Goal: Task Accomplishment & Management: Manage account settings

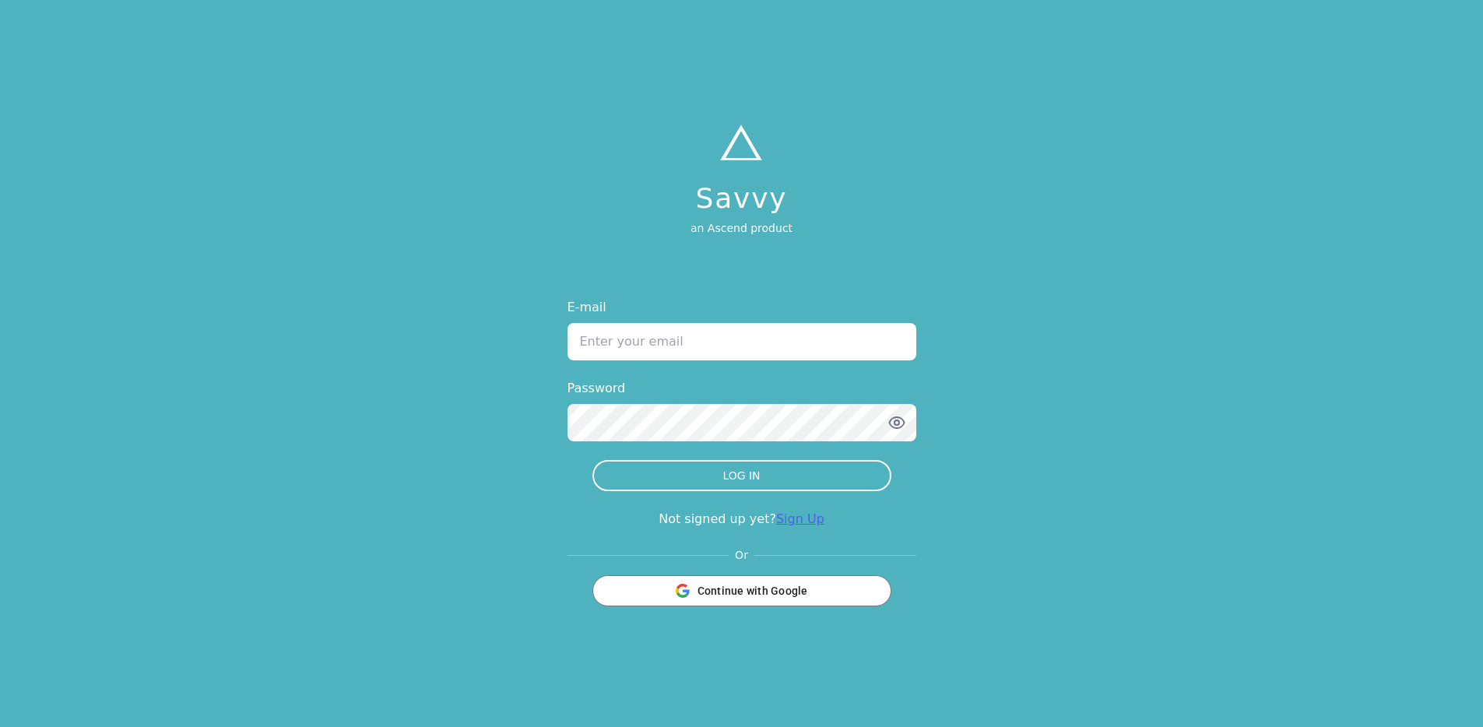
click at [791, 520] on link "Sign Up" at bounding box center [800, 519] width 48 height 15
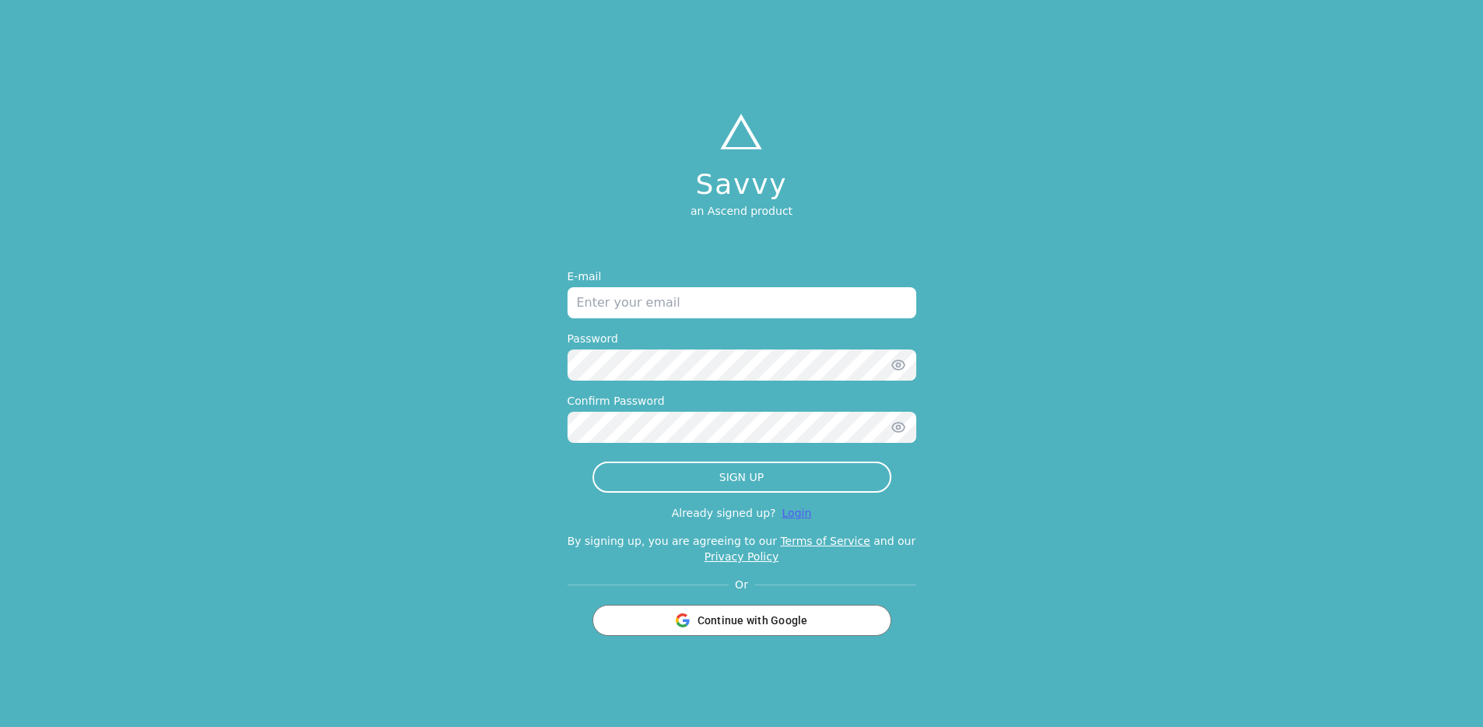
click at [797, 513] on link "Login" at bounding box center [798, 513] width 30 height 12
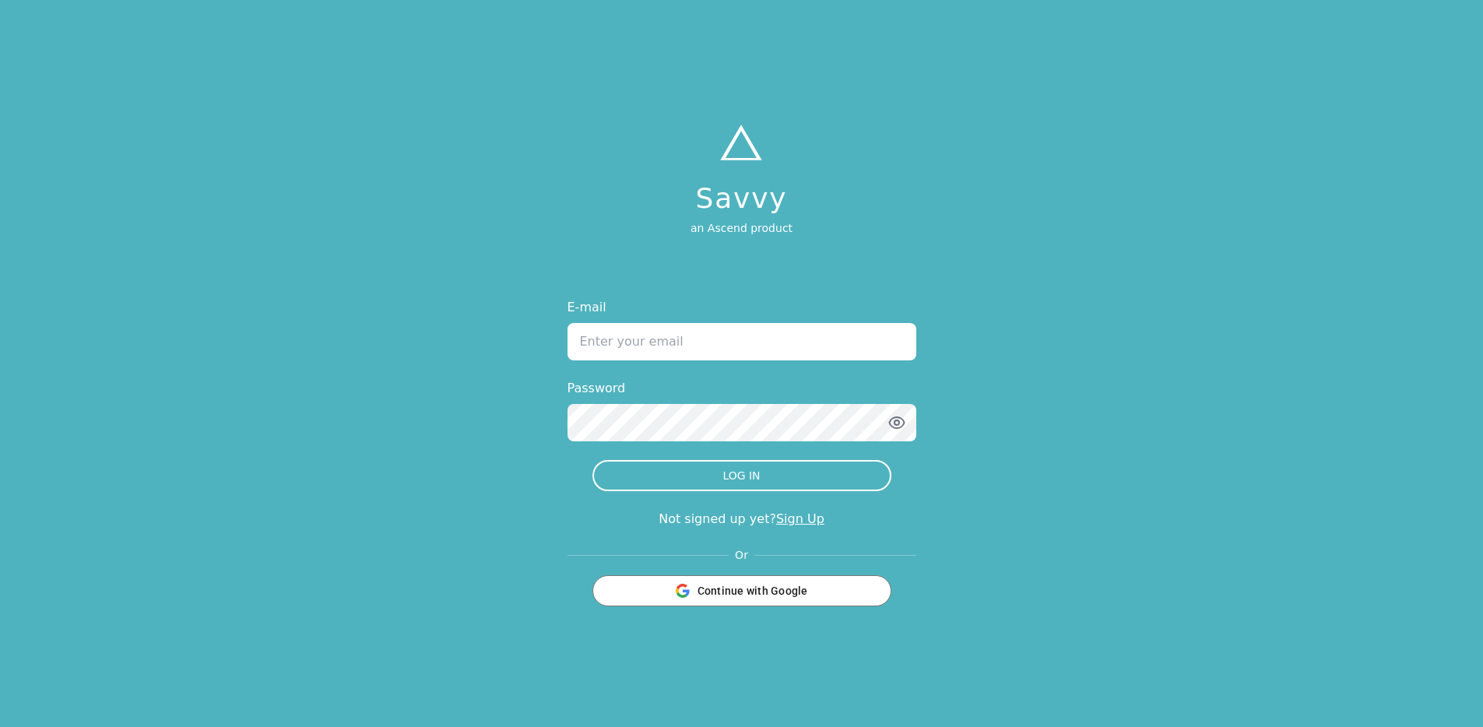
click at [797, 513] on link "Sign Up" at bounding box center [800, 519] width 48 height 15
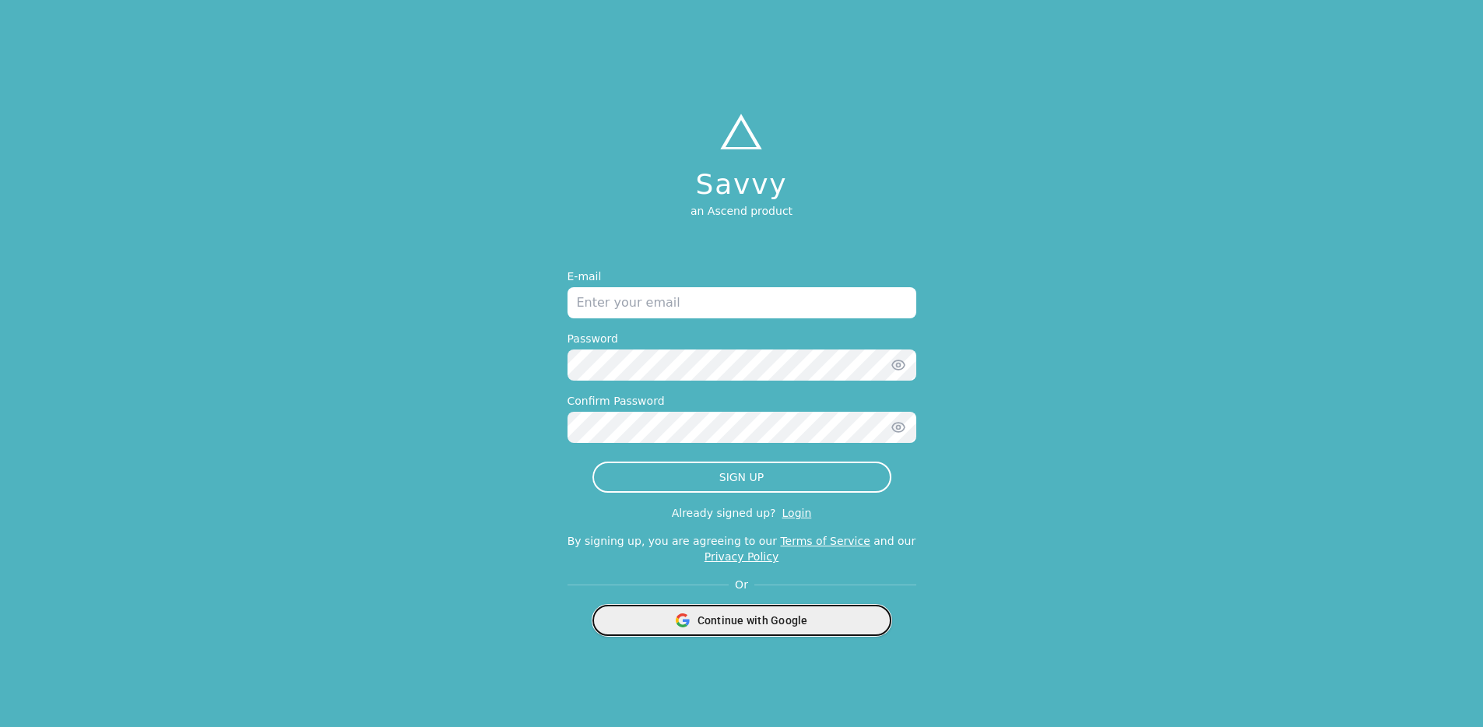
click at [787, 618] on span "Continue with Google" at bounding box center [753, 621] width 111 height 16
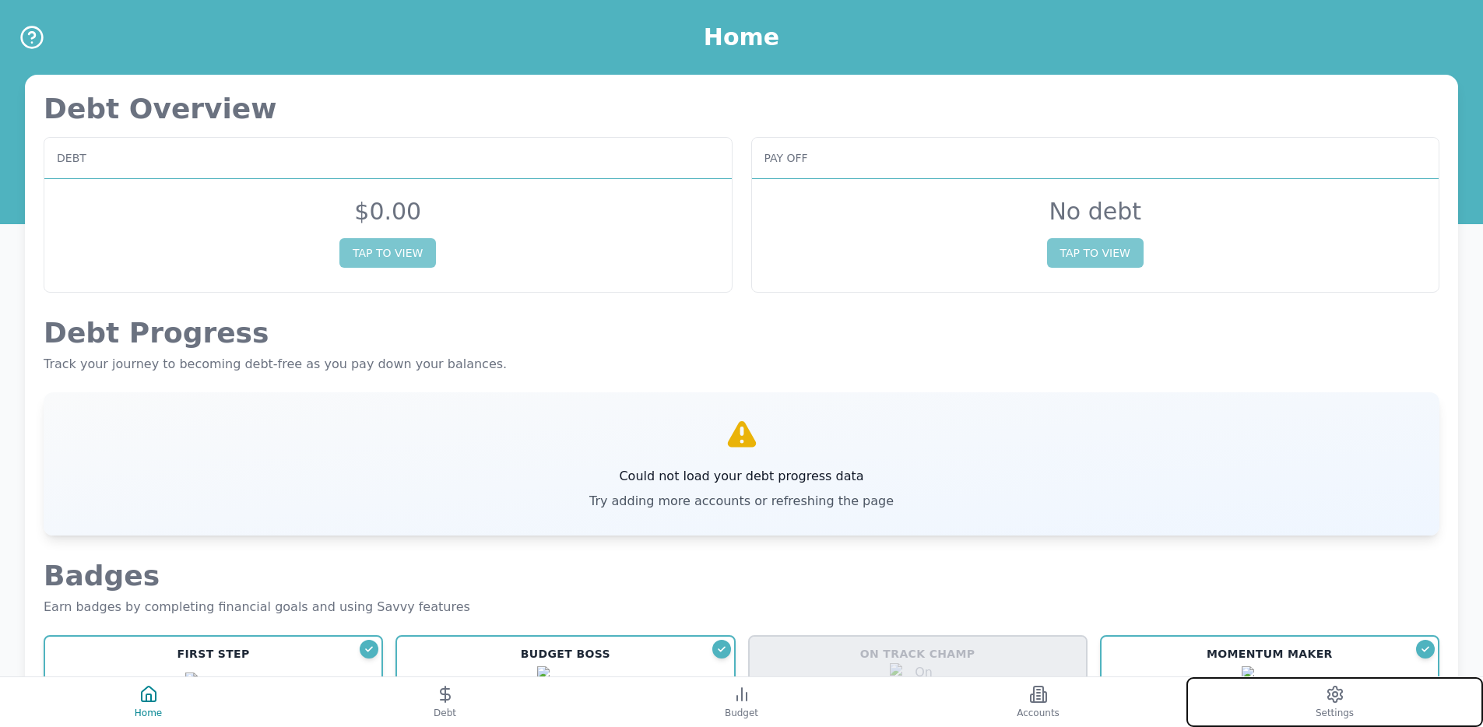
drag, startPoint x: 1307, startPoint y: 713, endPoint x: 1251, endPoint y: 689, distance: 61.0
click at [1307, 713] on button "Settings" at bounding box center [1335, 702] width 297 height 50
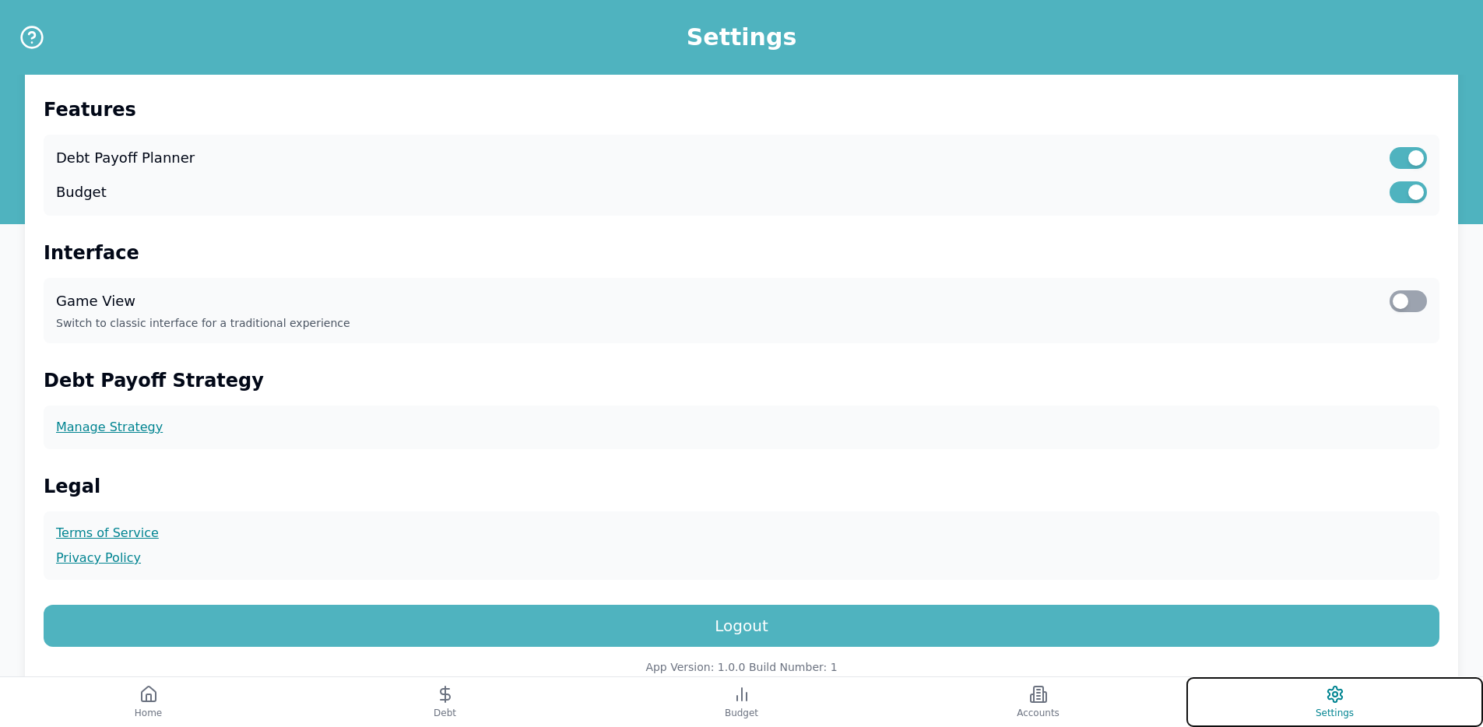
scroll to position [343, 0]
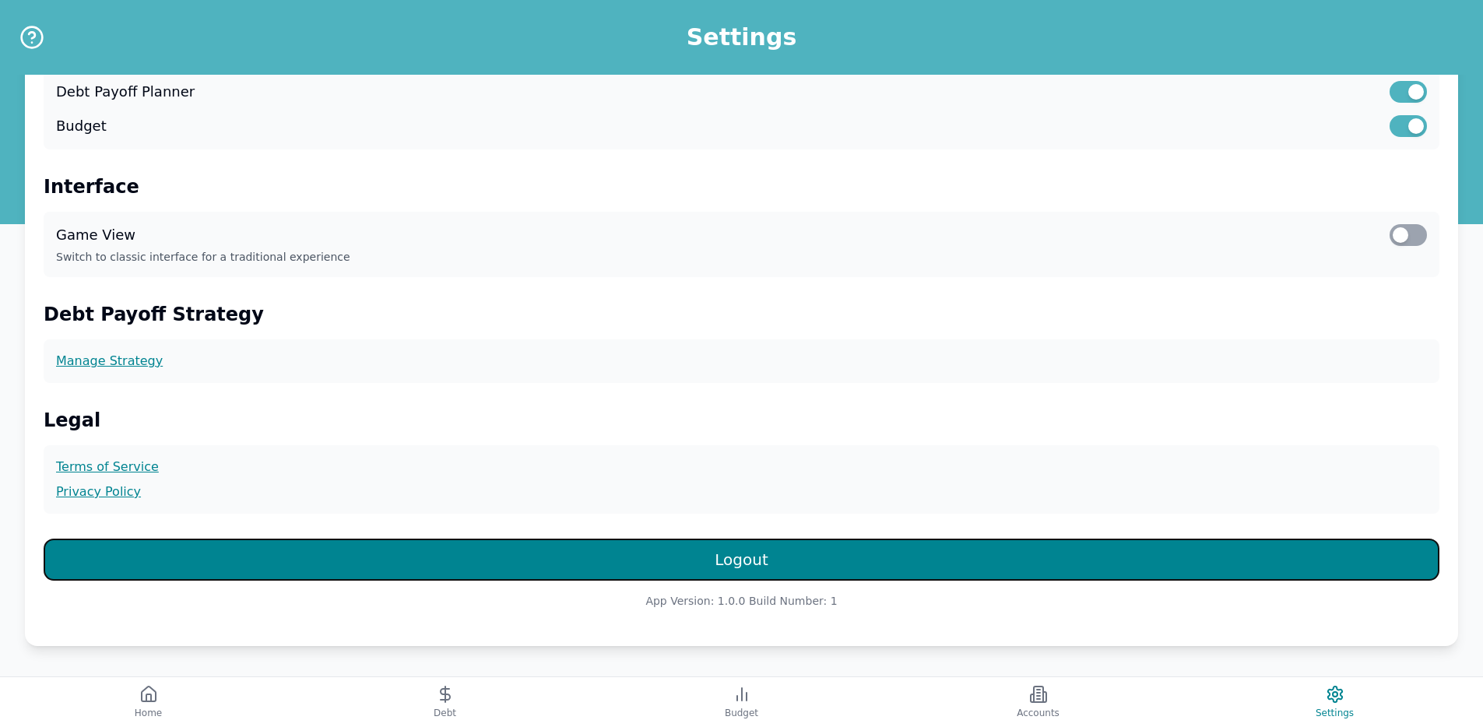
click at [633, 547] on button "Logout" at bounding box center [742, 560] width 1396 height 42
